Goal: Task Accomplishment & Management: Use online tool/utility

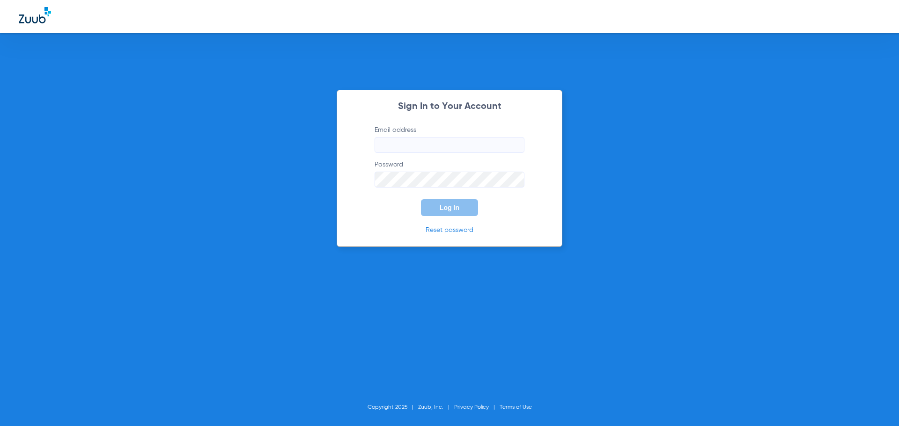
type input "[EMAIL_ADDRESS][DOMAIN_NAME]"
click at [455, 206] on span "Log In" at bounding box center [450, 207] width 20 height 7
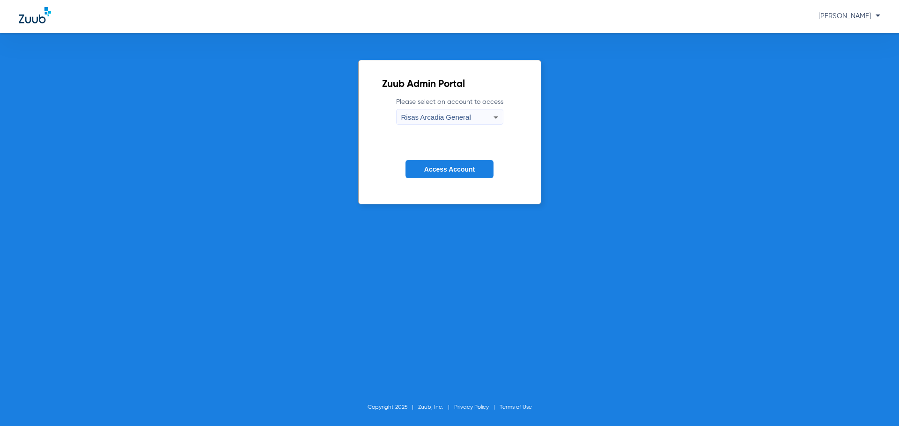
click at [446, 174] on button "Access Account" at bounding box center [449, 169] width 88 height 18
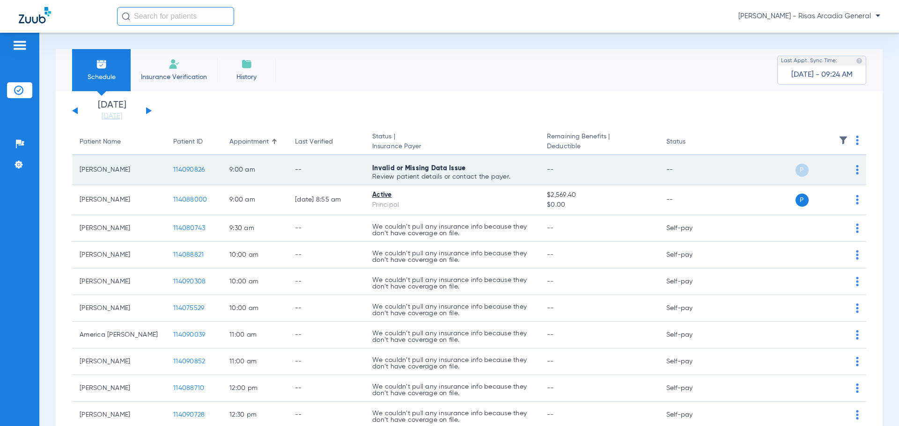
click at [194, 171] on span "114090826" at bounding box center [188, 170] width 31 height 7
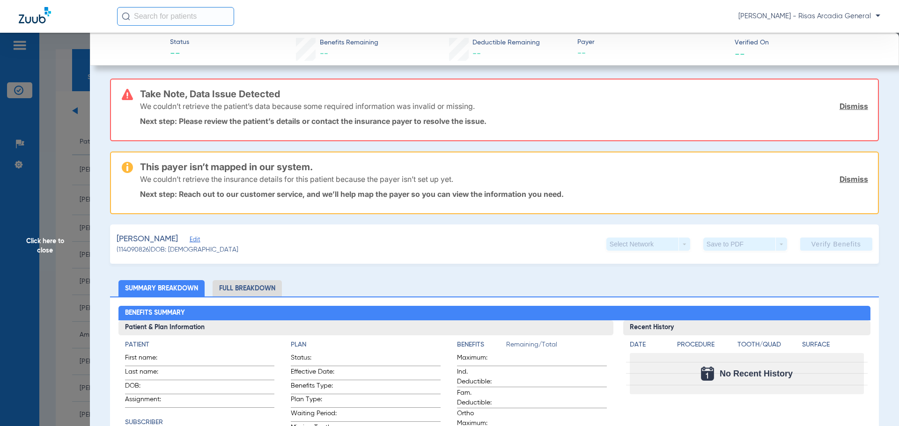
click at [852, 106] on link "Dismiss" at bounding box center [853, 106] width 29 height 9
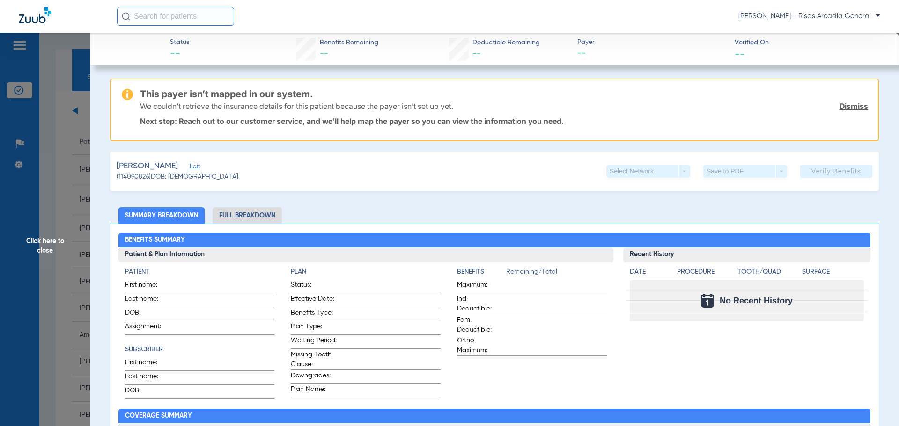
click at [852, 106] on link "Dismiss" at bounding box center [853, 106] width 29 height 9
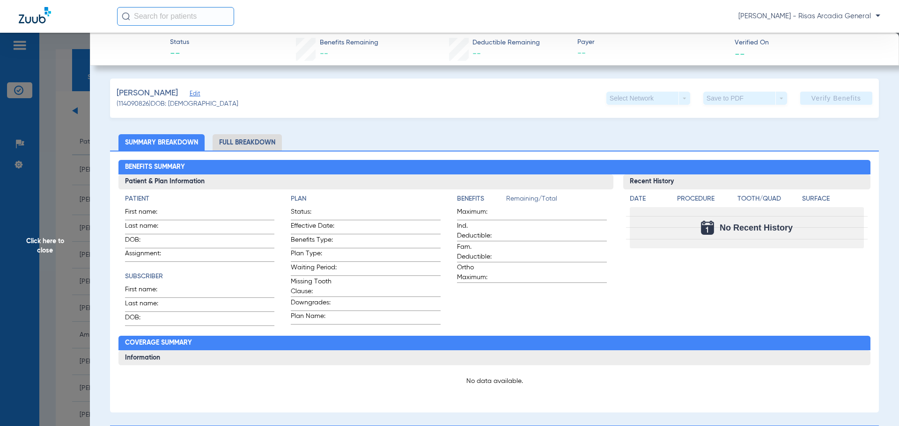
click at [55, 154] on span "Click here to close" at bounding box center [45, 246] width 90 height 426
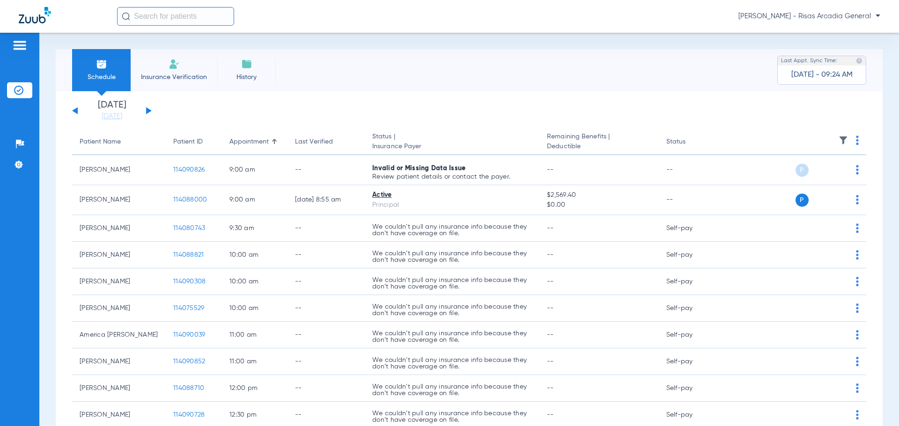
click at [169, 73] on span "Insurance Verification" at bounding box center [174, 77] width 73 height 9
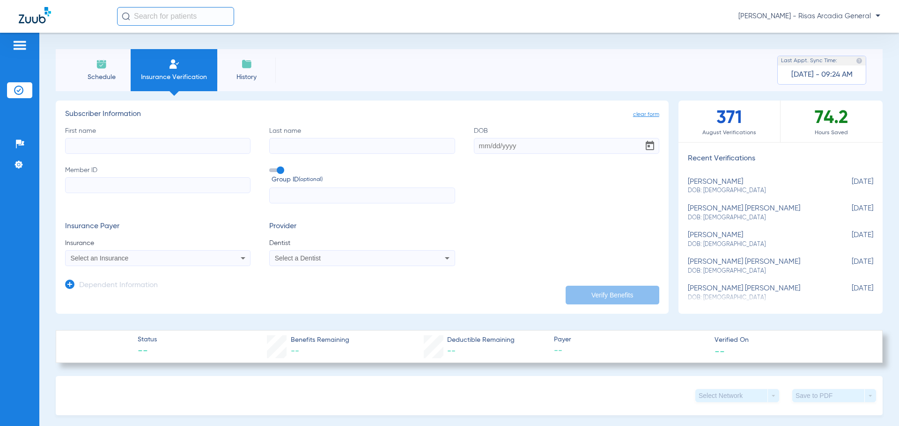
click at [181, 266] on mat-select "Select an Insurance" at bounding box center [157, 258] width 185 height 16
click at [179, 260] on div "Select an Insurance" at bounding box center [141, 258] width 140 height 7
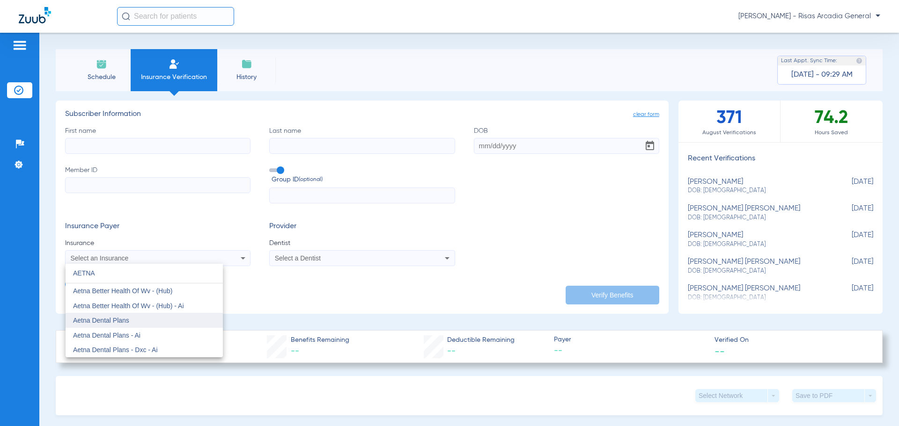
type input "AETNA"
click at [130, 318] on mat-option "Aetna Dental Plans" at bounding box center [144, 320] width 157 height 15
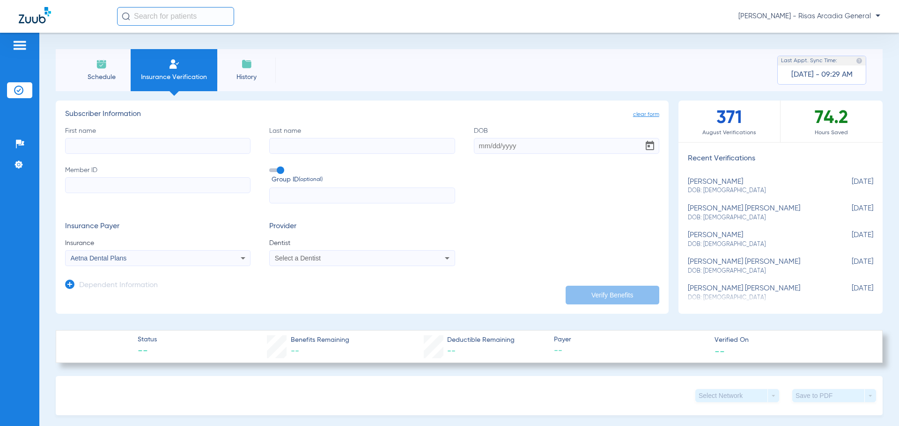
click at [303, 257] on span "Select a Dentist" at bounding box center [298, 258] width 46 height 7
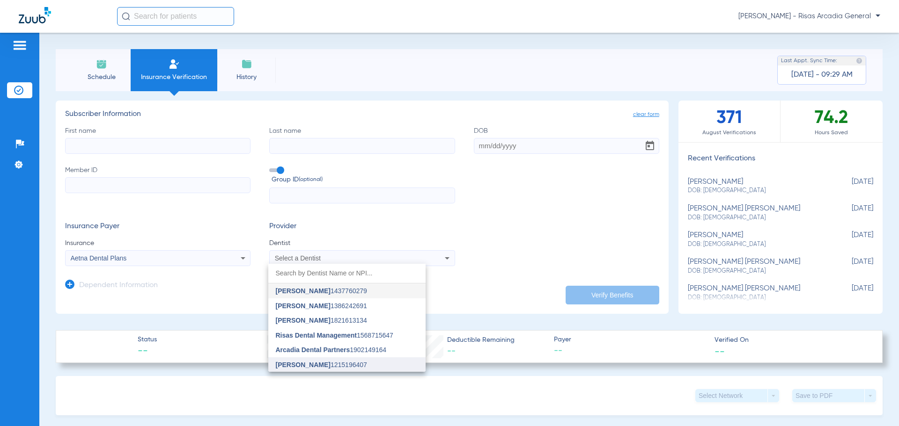
click at [316, 363] on span "[PERSON_NAME] 1215196407" at bounding box center [321, 365] width 91 height 7
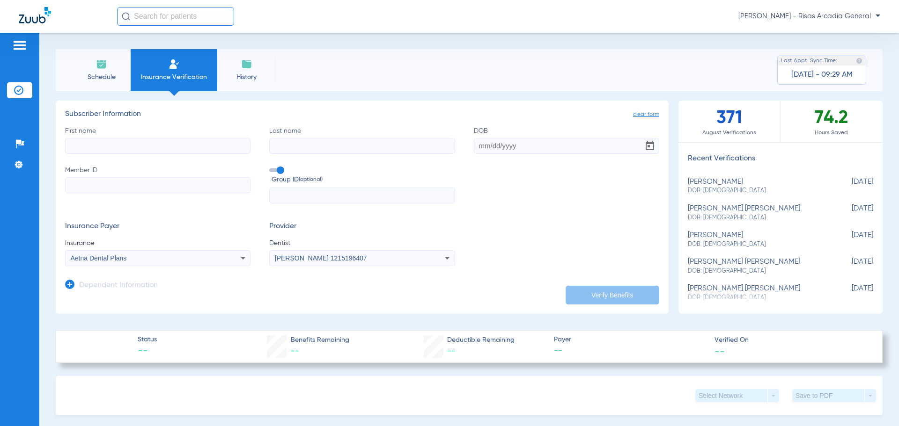
drag, startPoint x: 208, startPoint y: 149, endPoint x: 208, endPoint y: 161, distance: 11.2
click at [208, 157] on div "First name Last name DOB Member ID Group ID (optional)" at bounding box center [362, 165] width 594 height 78
type input "[PERSON_NAME]"
type input "0"
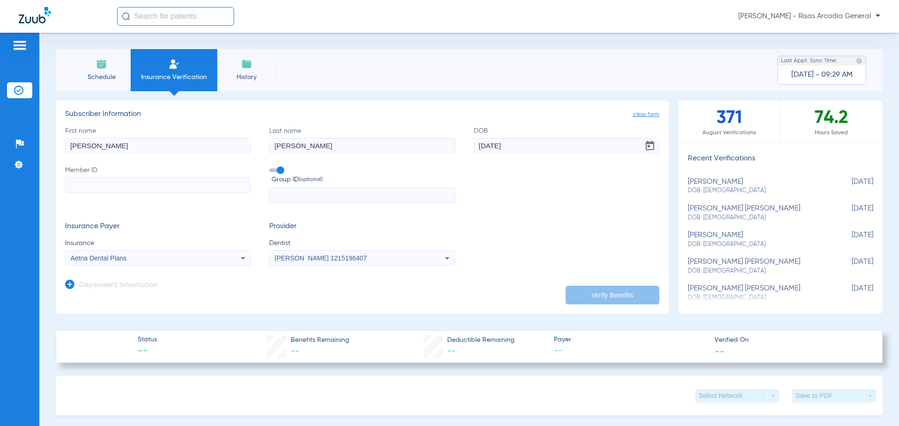
type input "[DATE]"
click at [148, 191] on input "Member ID" at bounding box center [157, 185] width 185 height 16
type input "W292518624"
click at [602, 294] on button "Verify Benefits" at bounding box center [613, 295] width 94 height 19
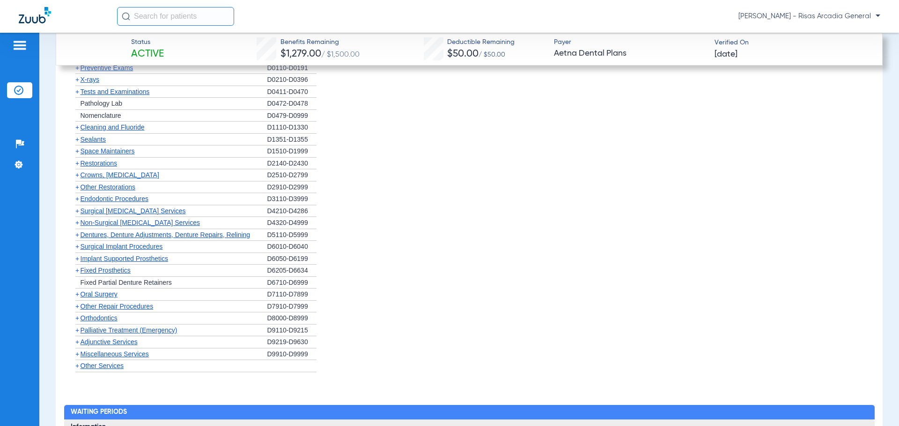
scroll to position [936, 0]
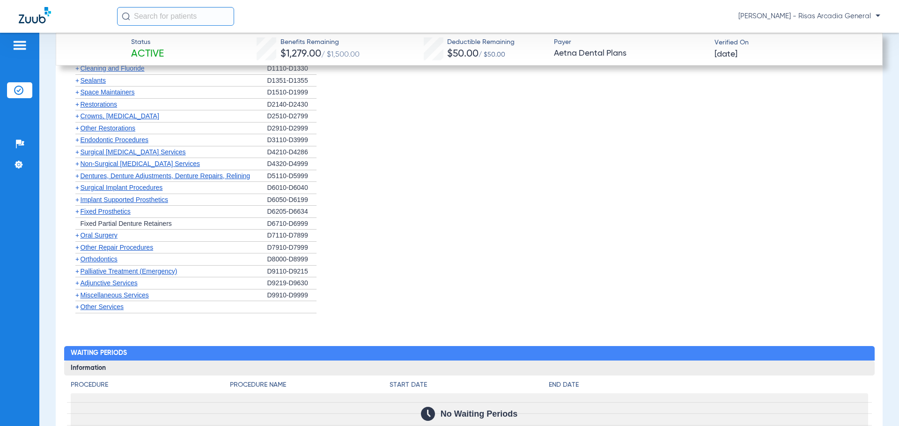
click at [102, 259] on span "Orthodontics" at bounding box center [99, 259] width 37 height 7
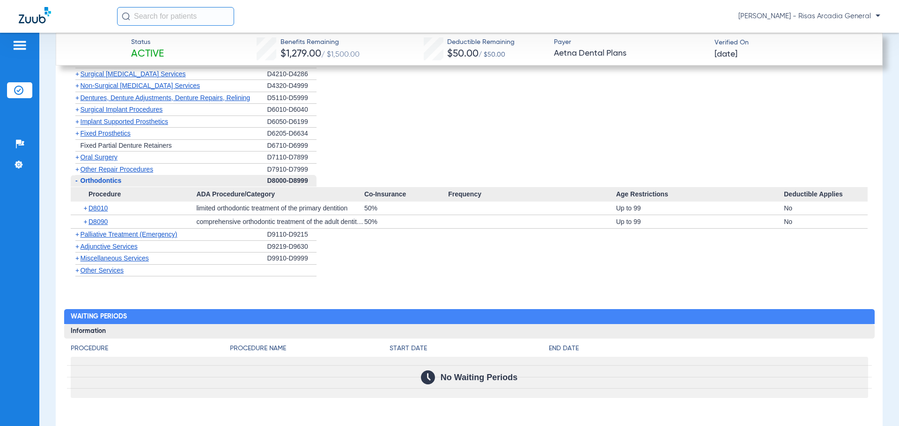
scroll to position [1014, 0]
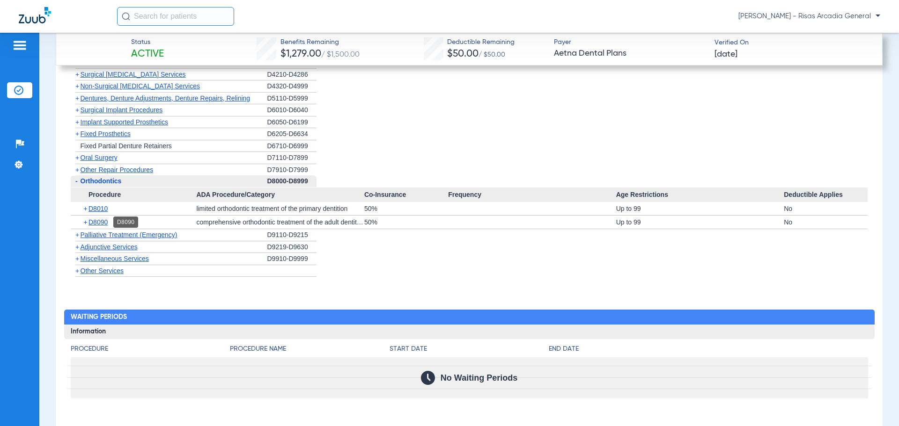
click at [103, 222] on span "D8090" at bounding box center [97, 222] width 19 height 7
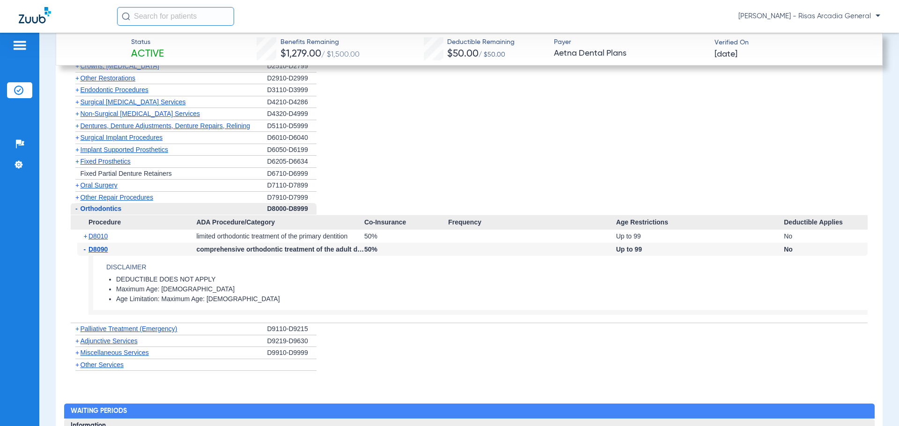
scroll to position [940, 0]
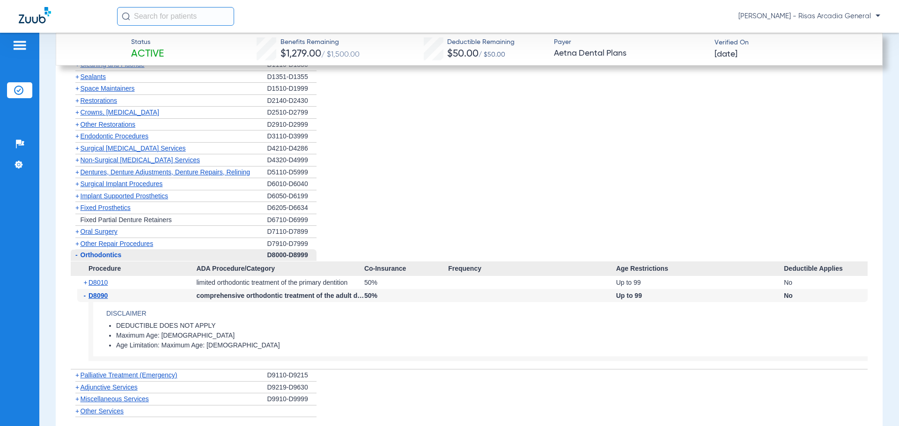
click at [90, 198] on span "Implant Supported Prosthetics" at bounding box center [125, 195] width 88 height 7
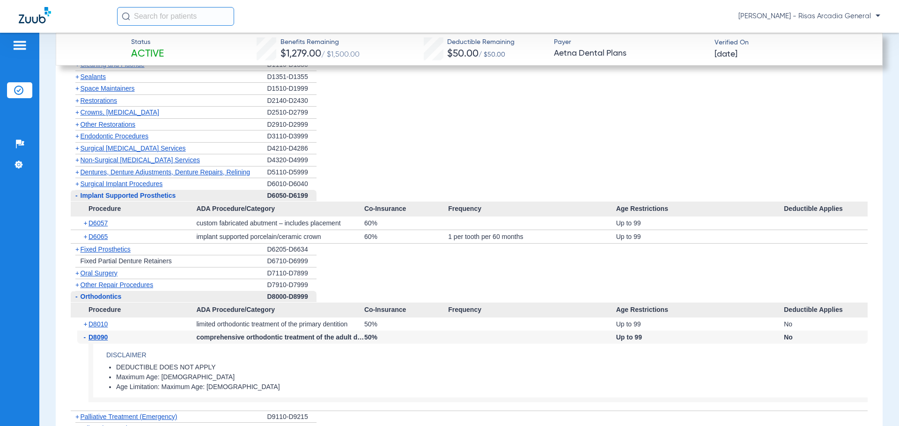
click at [92, 186] on span "Surgical Implant Procedures" at bounding box center [122, 183] width 82 height 7
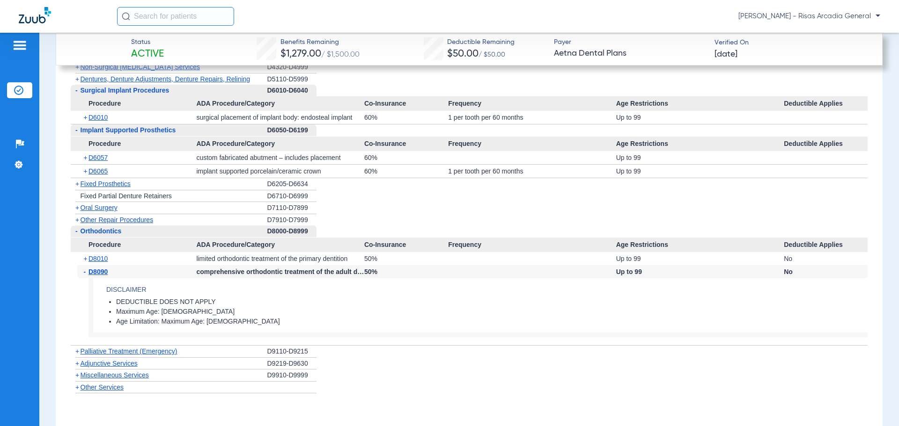
scroll to position [1034, 0]
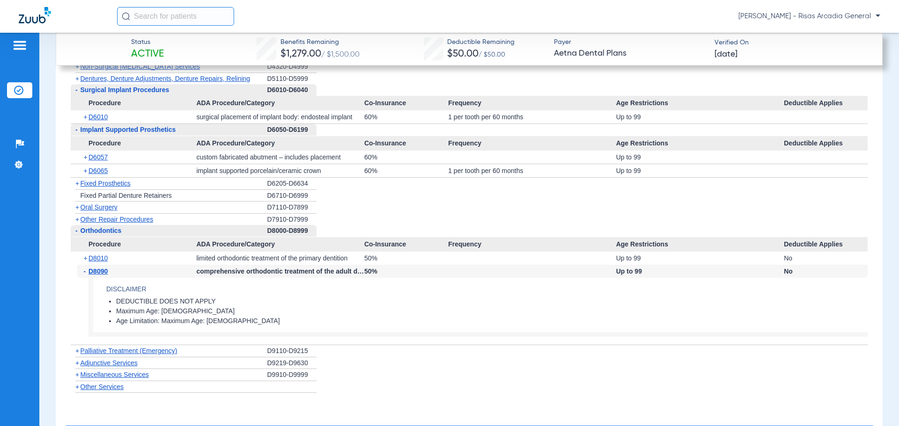
click at [103, 389] on span "Other Services" at bounding box center [103, 386] width 44 height 7
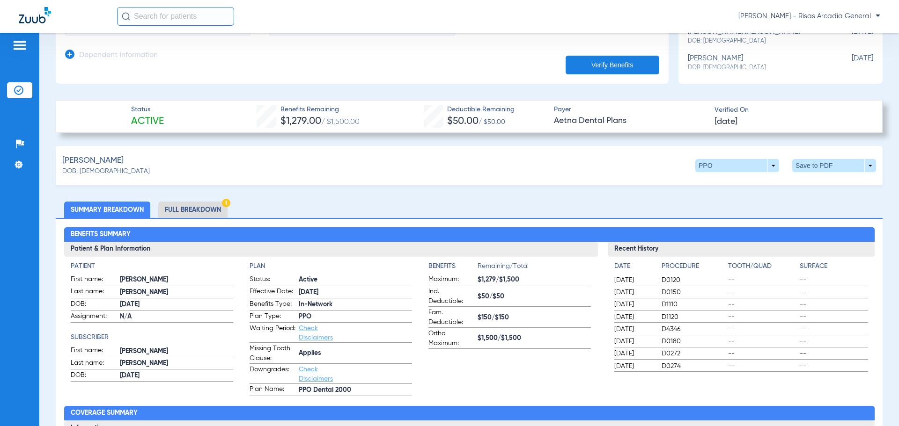
scroll to position [97, 0]
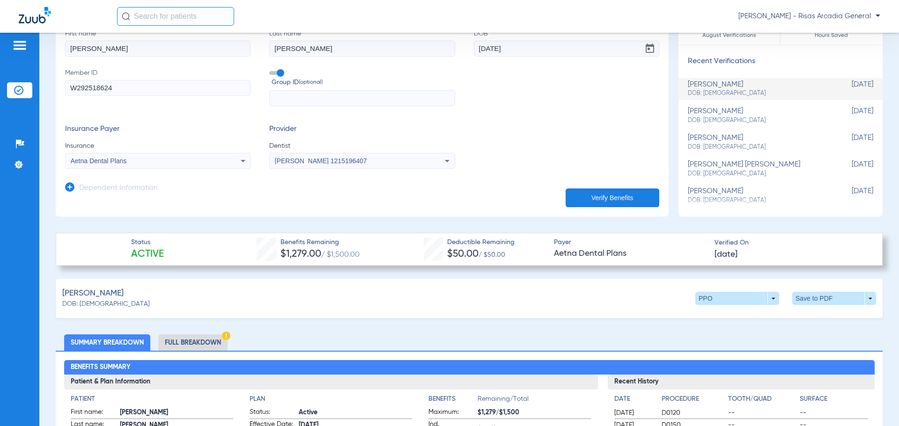
click at [206, 338] on li "Full Breakdown" at bounding box center [192, 343] width 69 height 16
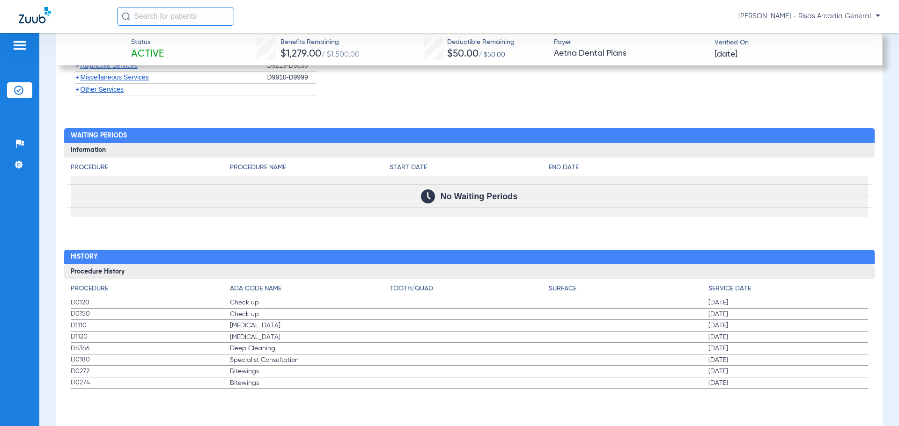
scroll to position [1256, 0]
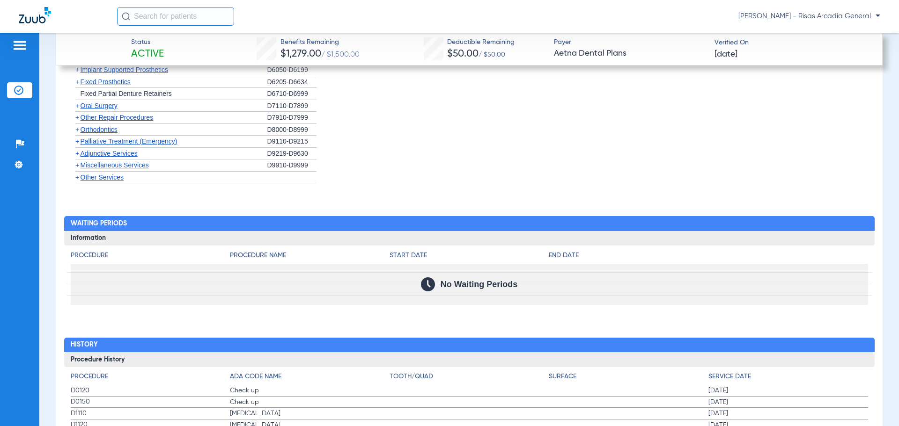
click at [103, 179] on span "Other Services" at bounding box center [103, 177] width 44 height 7
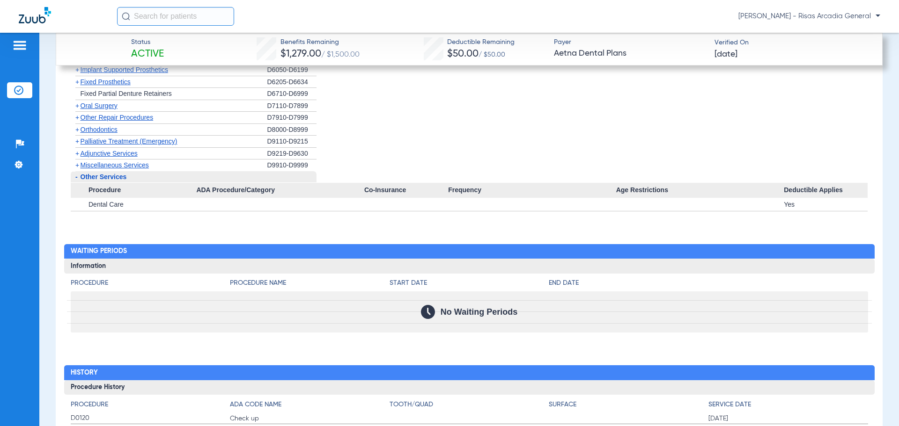
click at [103, 179] on span "Other Services" at bounding box center [104, 176] width 46 height 7
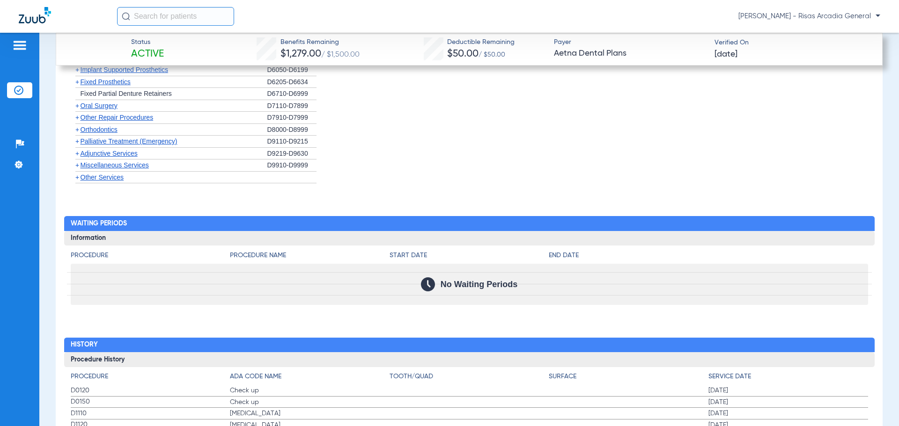
click at [103, 130] on span "Orthodontics" at bounding box center [99, 129] width 37 height 7
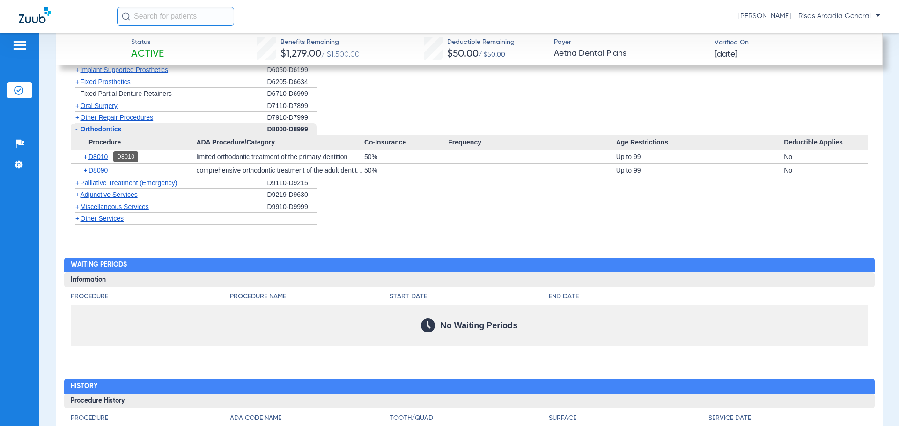
click at [98, 159] on span "D8010" at bounding box center [97, 156] width 19 height 7
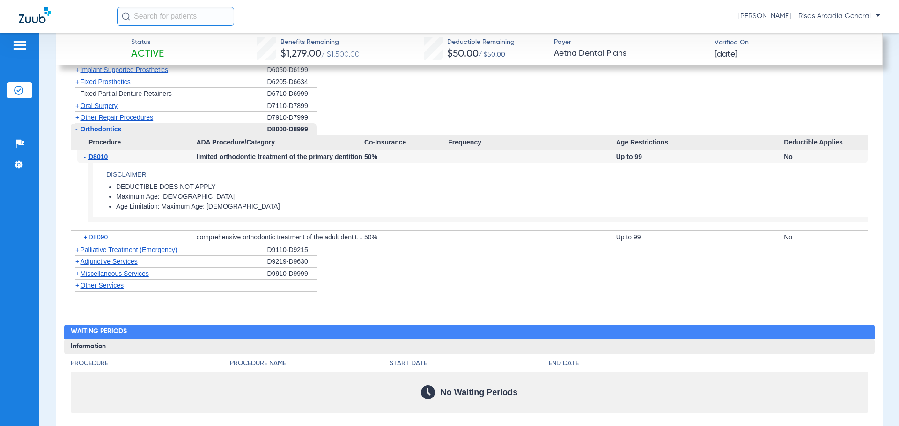
click at [98, 159] on span "D8010" at bounding box center [97, 156] width 19 height 7
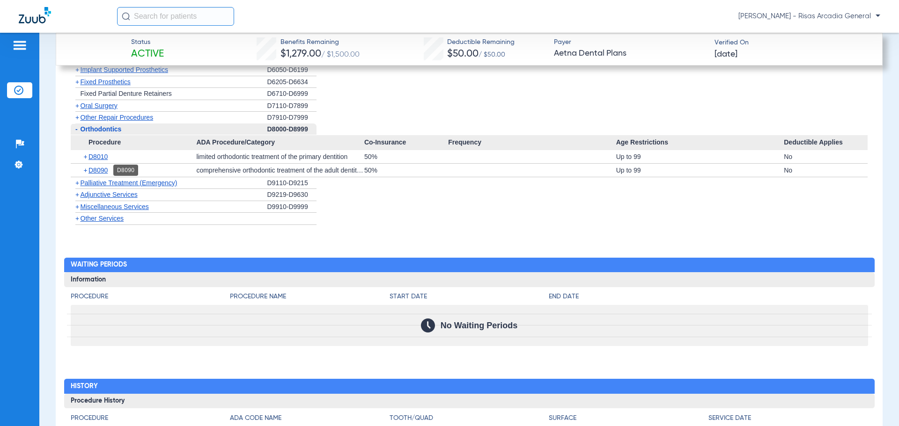
click at [97, 169] on span "D8090" at bounding box center [97, 170] width 19 height 7
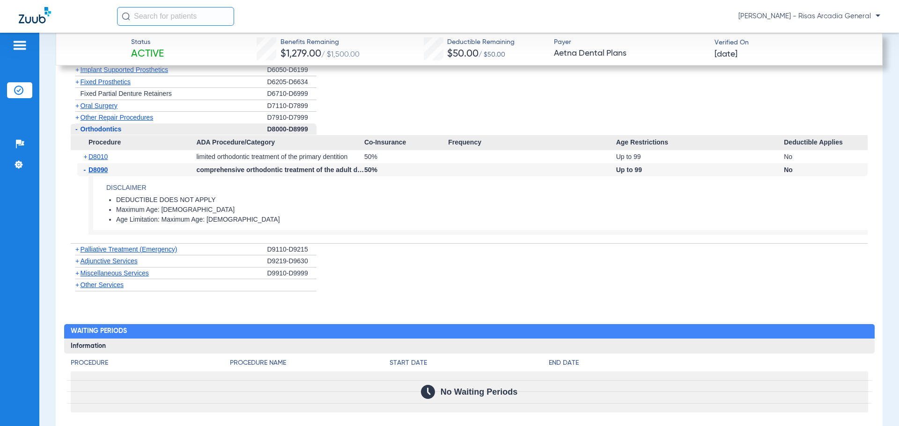
click at [97, 169] on span "D8090" at bounding box center [97, 169] width 19 height 7
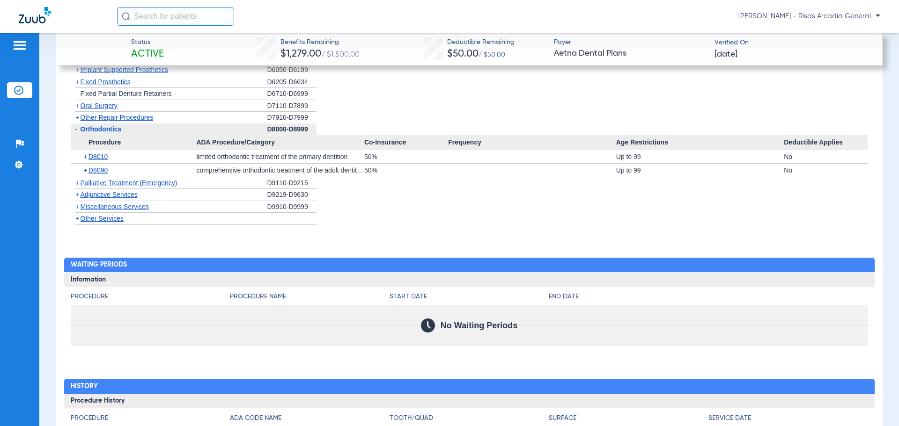
click at [88, 169] on span "+" at bounding box center [86, 170] width 5 height 13
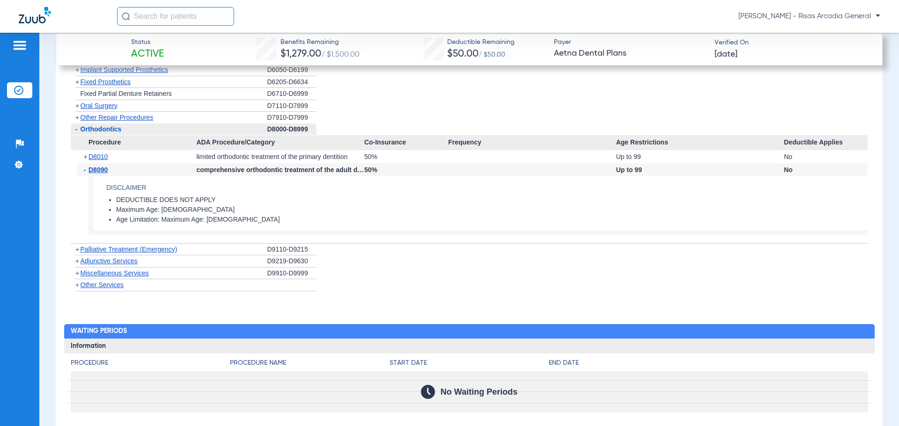
click at [87, 130] on span "Orthodontics" at bounding box center [101, 128] width 41 height 7
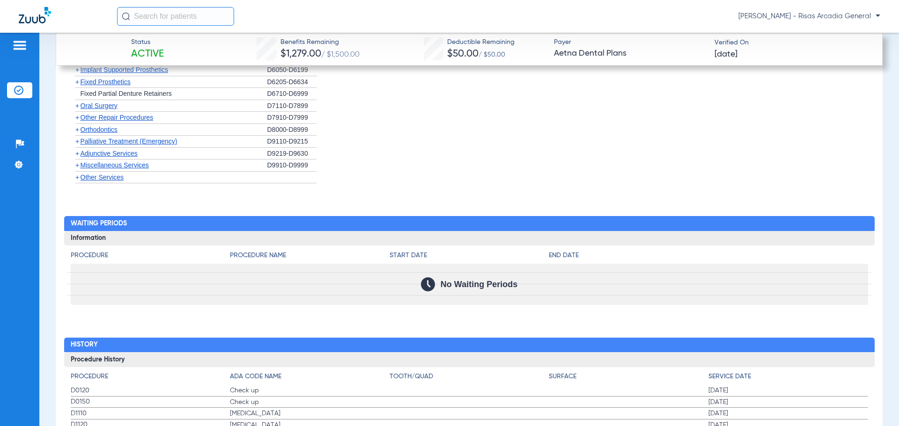
scroll to position [1396, 0]
